Goal: Transaction & Acquisition: Purchase product/service

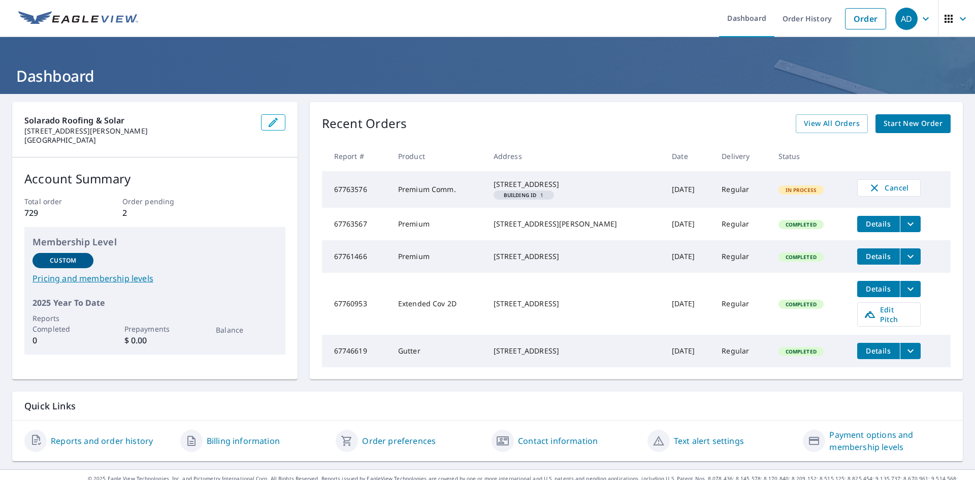
click at [883, 123] on span "Start New Order" at bounding box center [912, 123] width 59 height 13
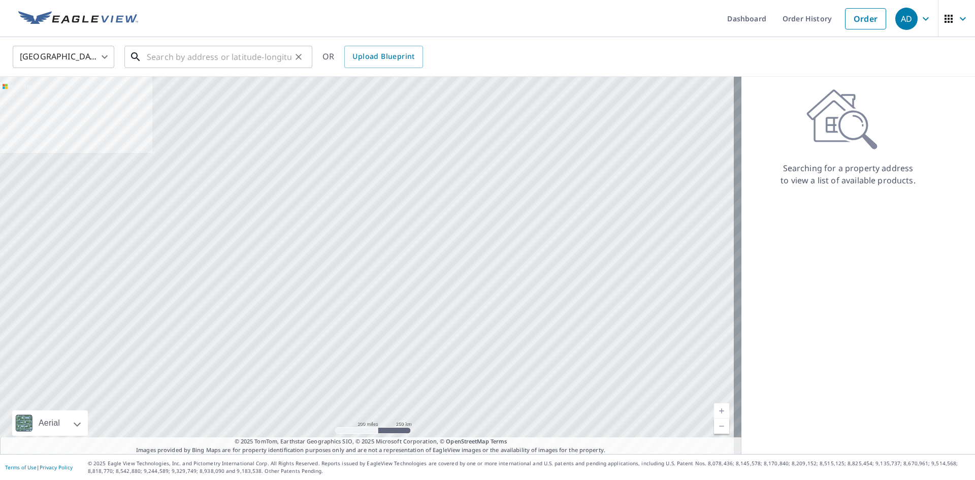
click at [197, 63] on input "text" at bounding box center [219, 57] width 145 height 28
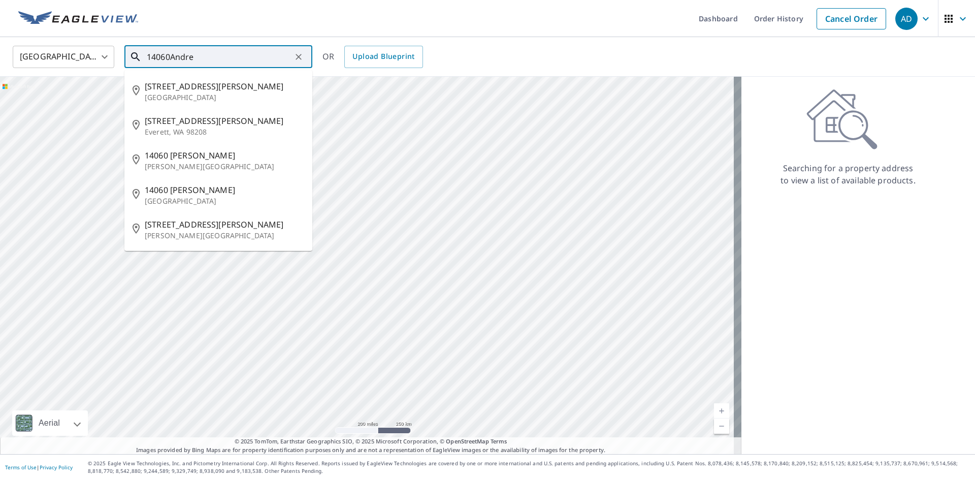
click at [170, 54] on input "14060Andre" at bounding box center [219, 57] width 145 height 28
click at [201, 57] on input "14060 [PERSON_NAME]" at bounding box center [219, 57] width 145 height 28
click at [171, 57] on input "[STREET_ADDRESS][PERSON_NAME]" at bounding box center [219, 57] width 145 height 28
click at [192, 57] on input "1406 [PERSON_NAME]" at bounding box center [219, 57] width 145 height 28
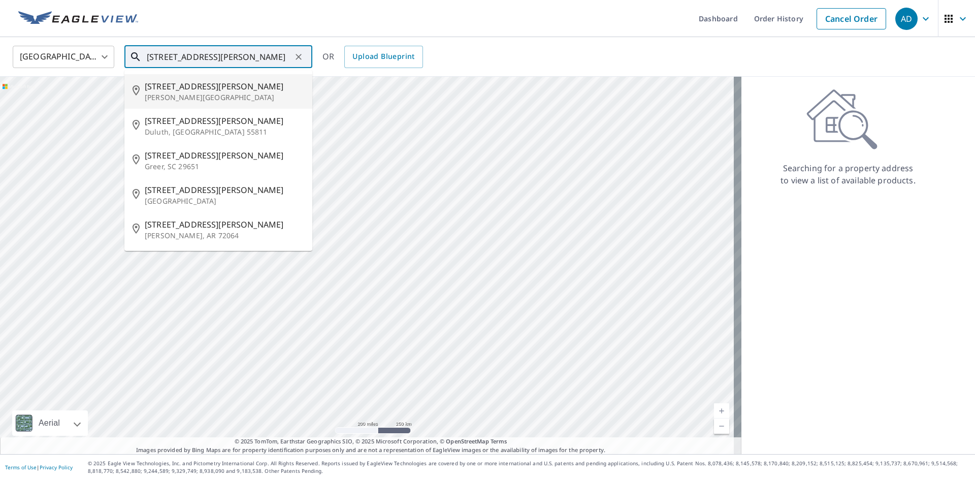
click at [195, 89] on span "[STREET_ADDRESS][PERSON_NAME]" at bounding box center [224, 86] width 159 height 12
type input "[STREET_ADDRESS][PERSON_NAME]"
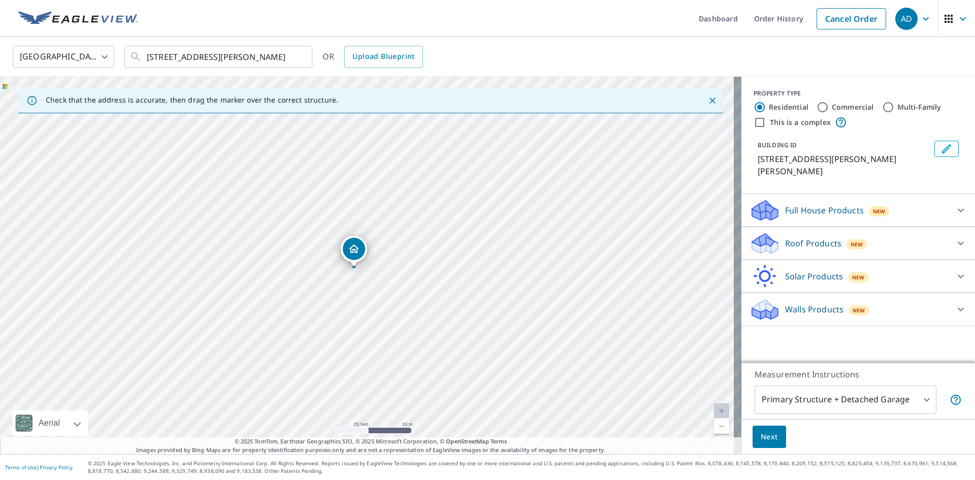
drag, startPoint x: 368, startPoint y: 252, endPoint x: 354, endPoint y: 255, distance: 13.5
click at [794, 237] on p "Roof Products" at bounding box center [813, 243] width 56 height 12
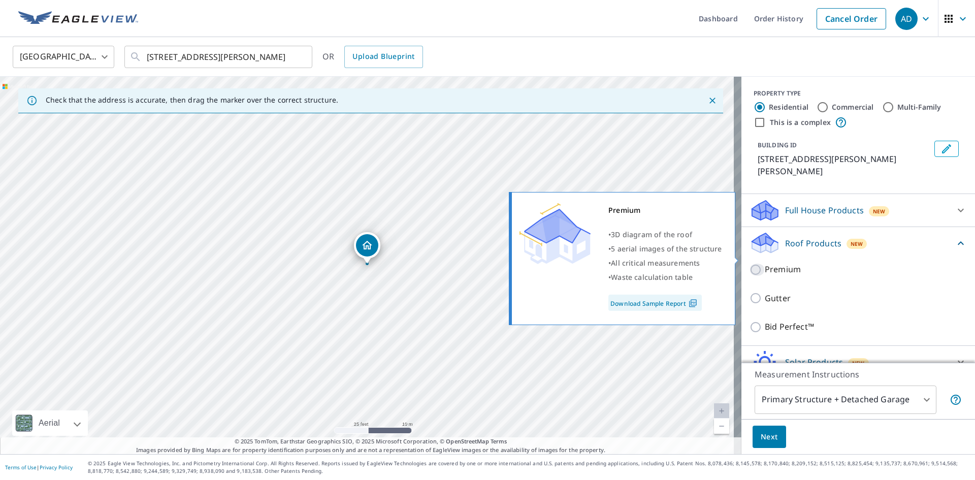
click at [749, 263] on input "Premium" at bounding box center [756, 269] width 15 height 12
checkbox input "true"
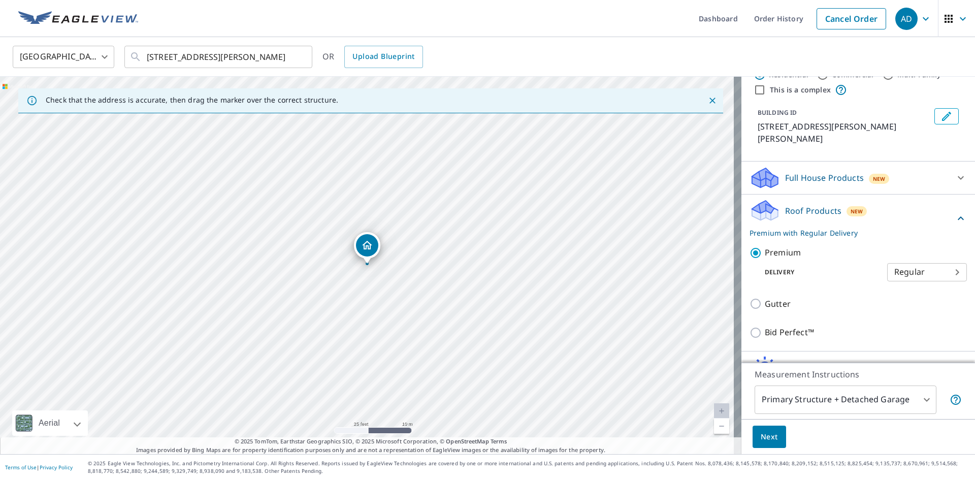
scroll to position [75, 0]
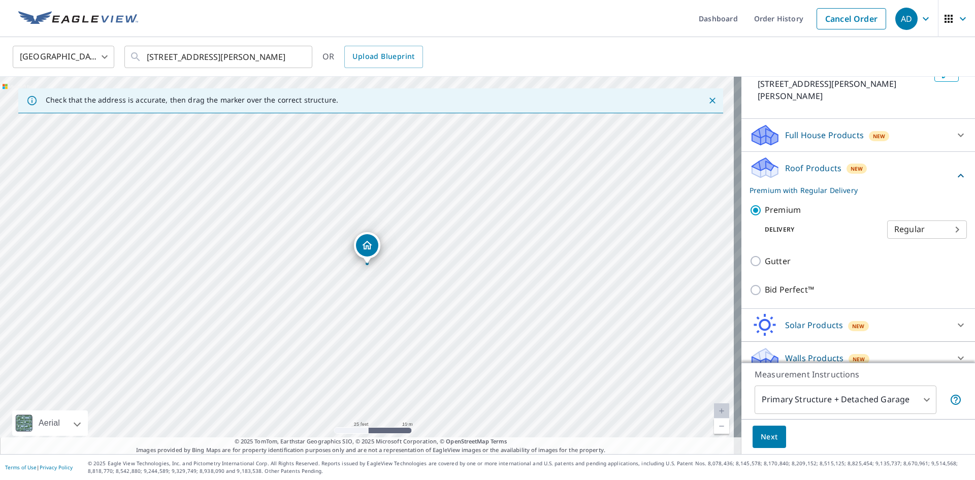
click at [760, 439] on span "Next" at bounding box center [768, 436] width 17 height 13
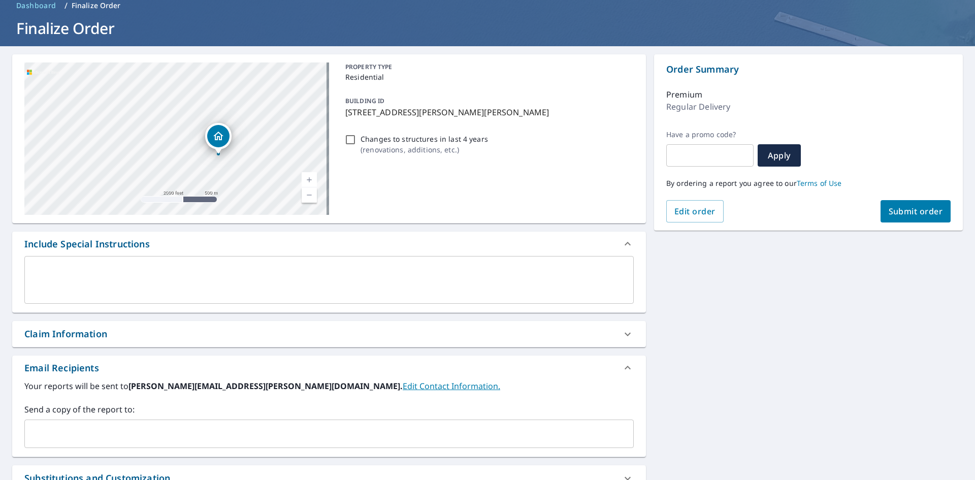
scroll to position [102, 0]
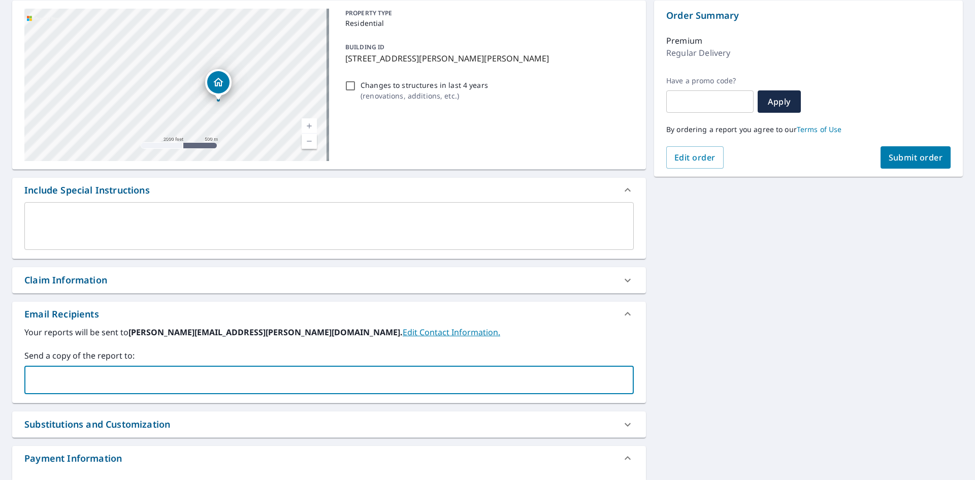
click at [79, 378] on input "text" at bounding box center [321, 379] width 585 height 19
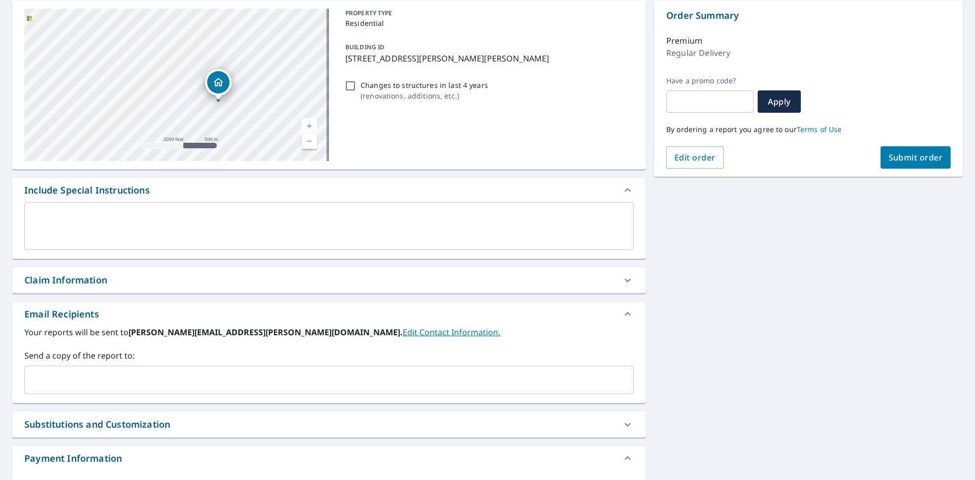
click at [67, 373] on input "text" at bounding box center [321, 379] width 585 height 19
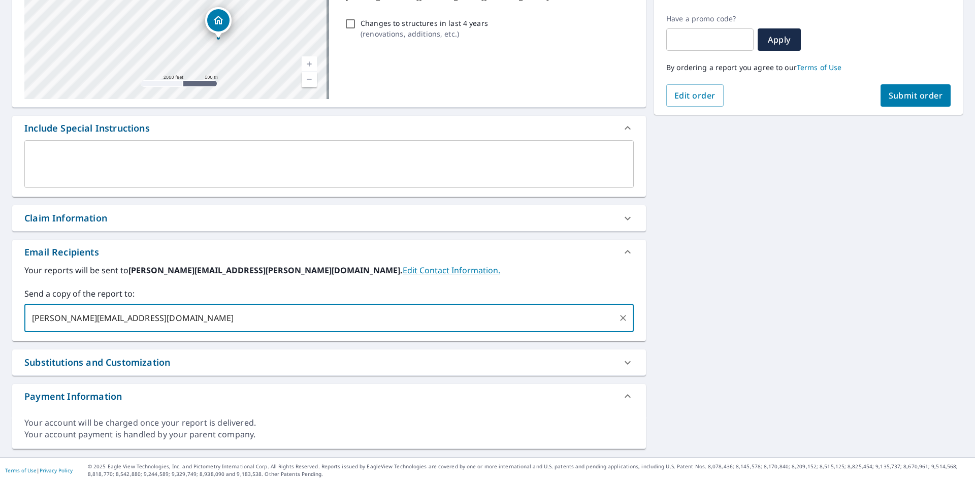
scroll to position [167, 0]
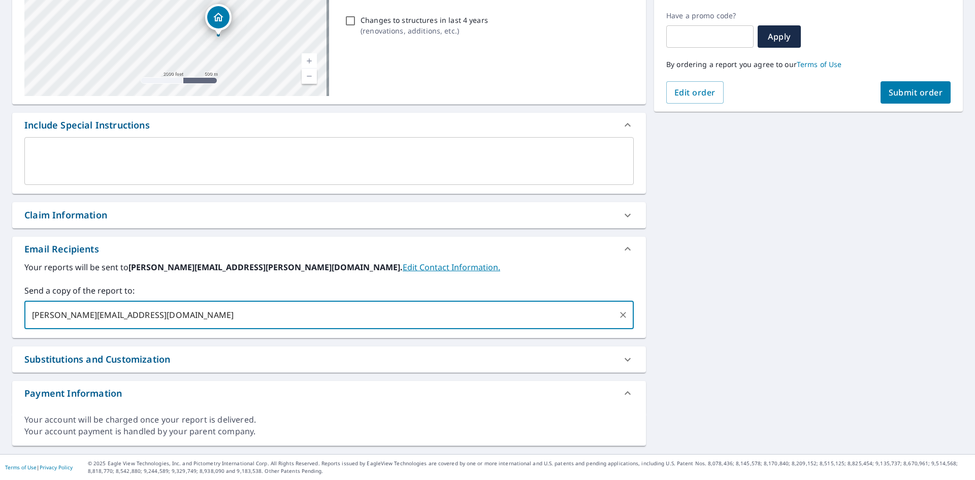
type input "[PERSON_NAME][EMAIL_ADDRESS][DOMAIN_NAME]"
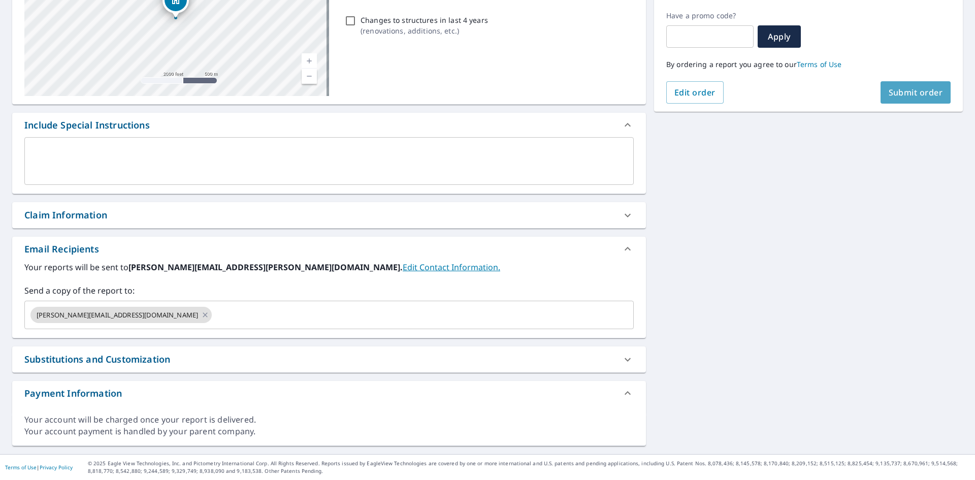
click at [899, 89] on span "Submit order" at bounding box center [915, 92] width 54 height 11
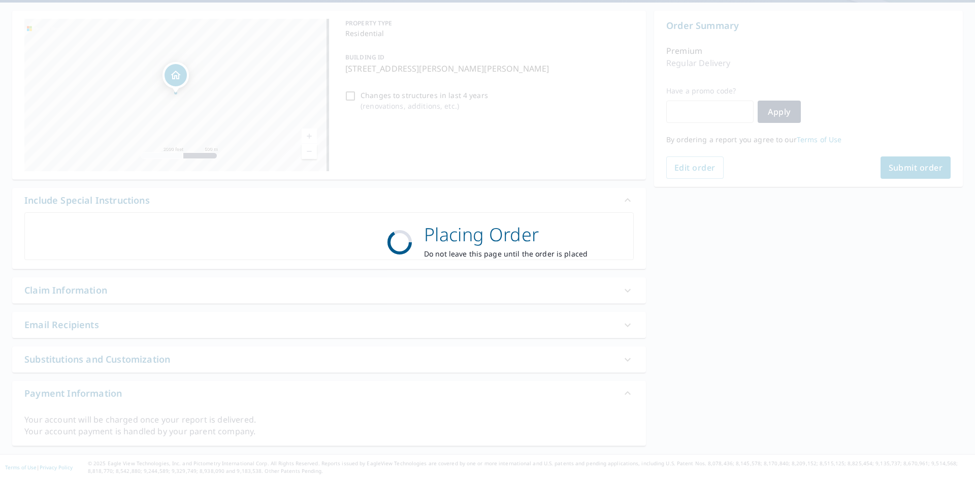
scroll to position [91, 0]
